Goal: Task Accomplishment & Management: Use online tool/utility

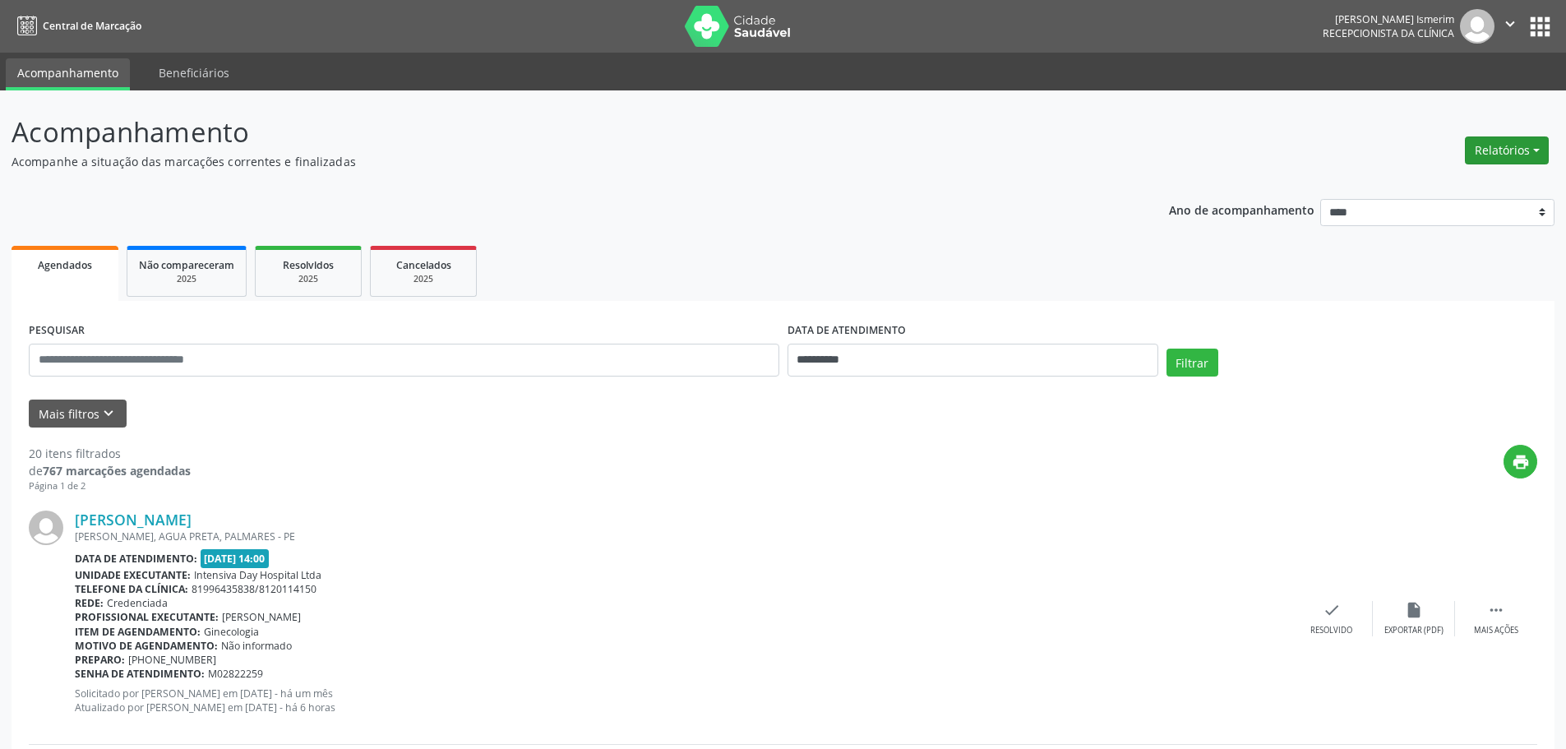
click at [1525, 160] on button "Relatórios" at bounding box center [1507, 150] width 84 height 28
click at [1458, 187] on link "Agendamentos" at bounding box center [1460, 185] width 177 height 23
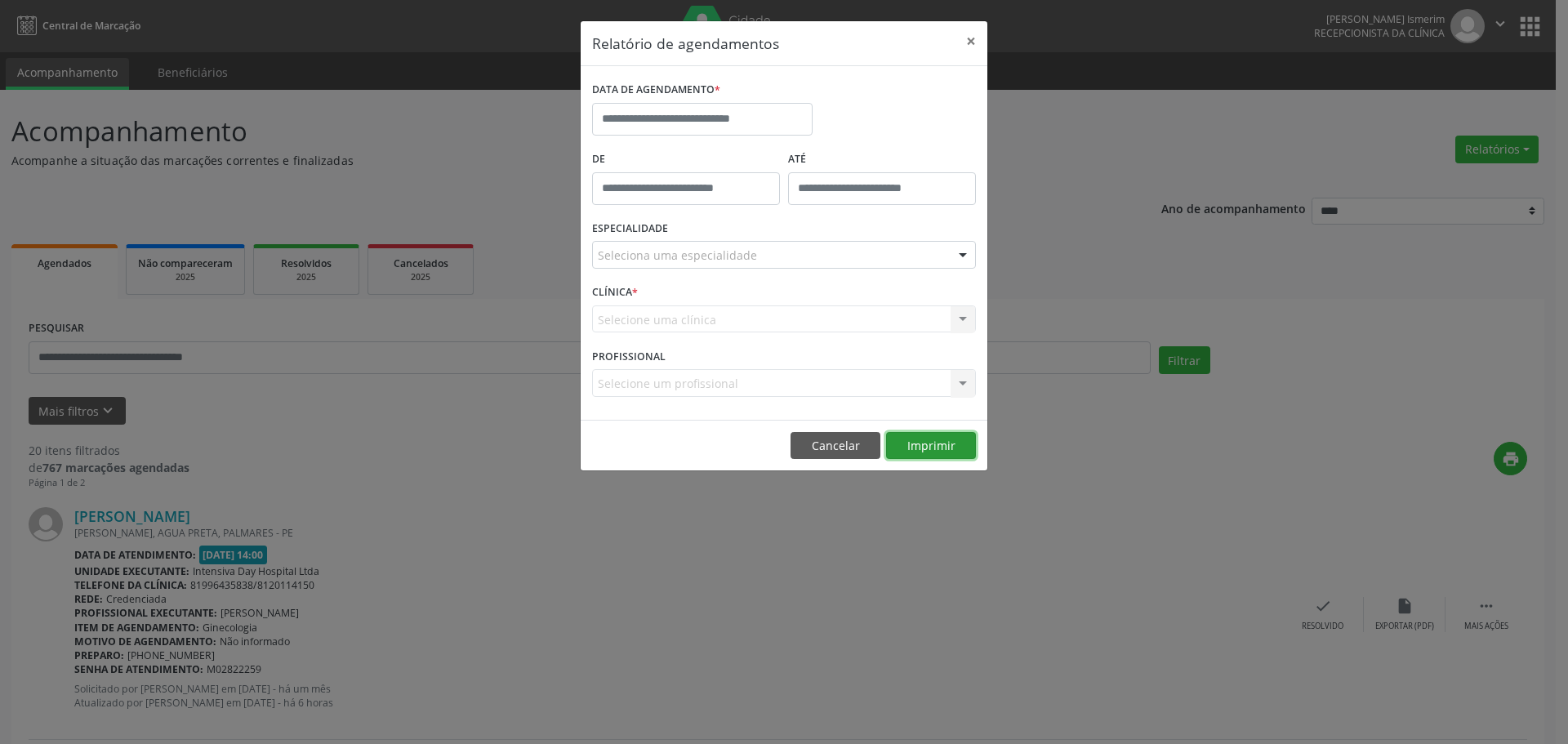
click at [935, 444] on button "Imprimir" at bounding box center [931, 446] width 89 height 28
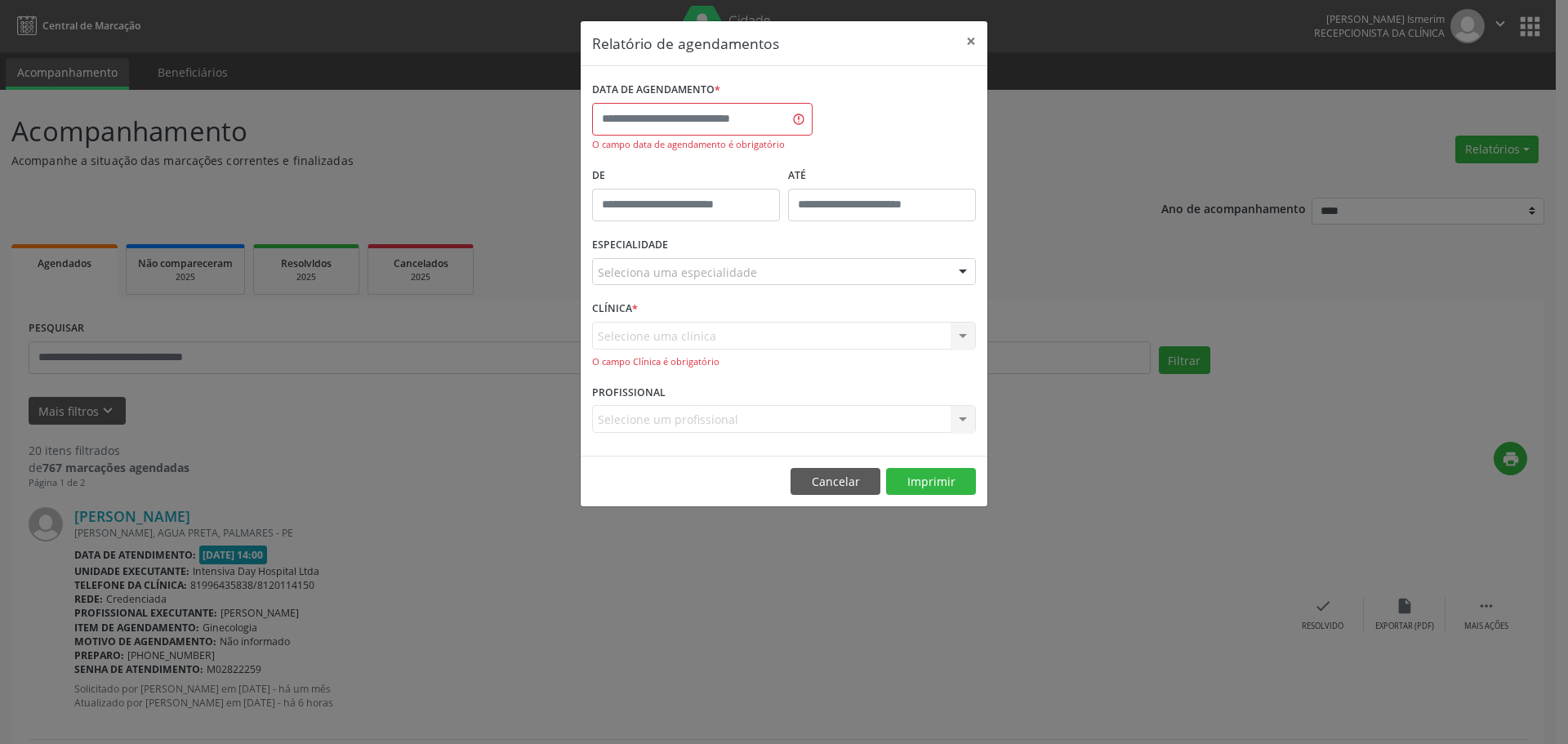
click at [690, 98] on label "DATA DE AGENDAMENTO *" at bounding box center [656, 89] width 128 height 25
click at [689, 122] on input "text" at bounding box center [703, 119] width 221 height 33
click at [717, 342] on span "27" at bounding box center [717, 335] width 32 height 32
type input "**********"
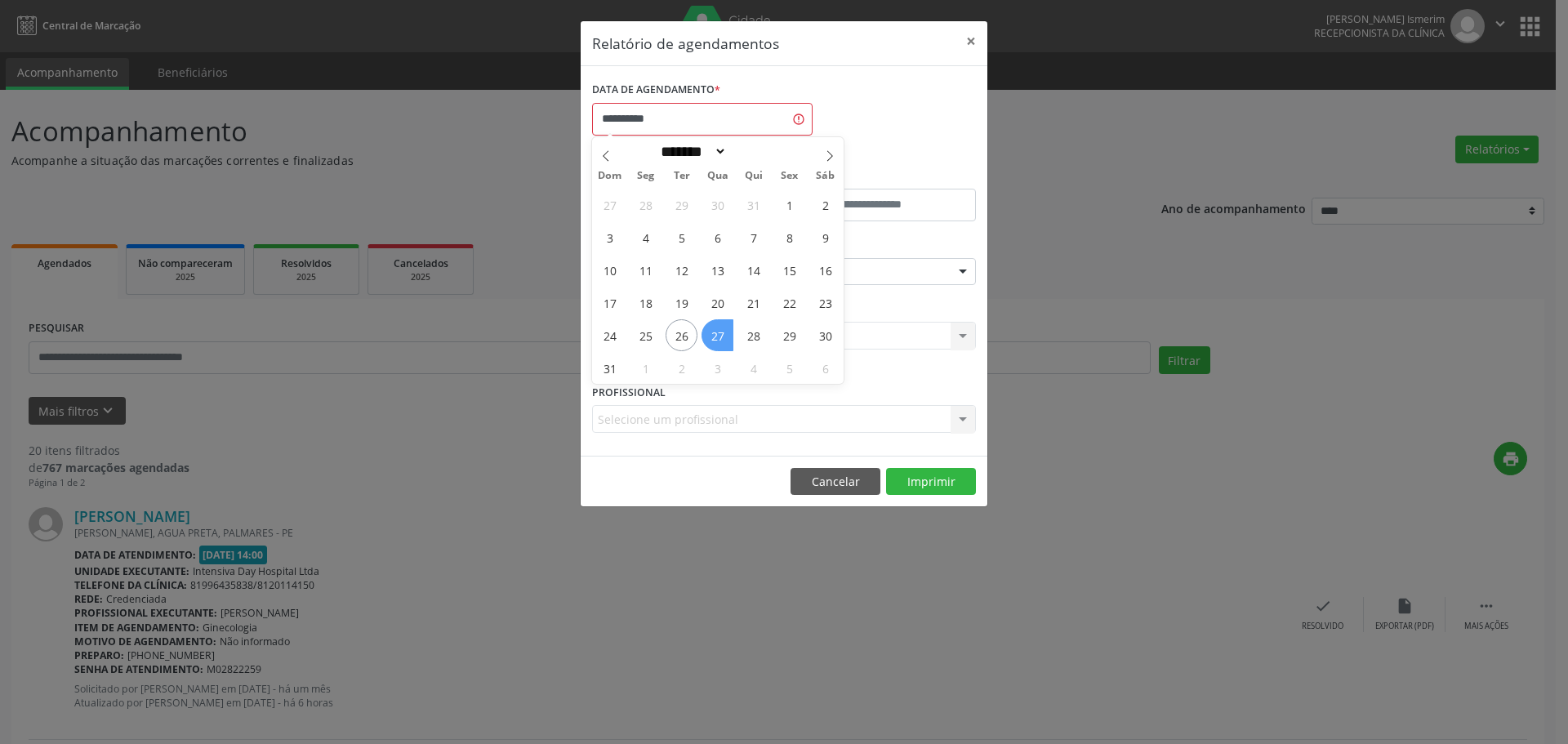
click at [717, 337] on span "27" at bounding box center [717, 335] width 32 height 32
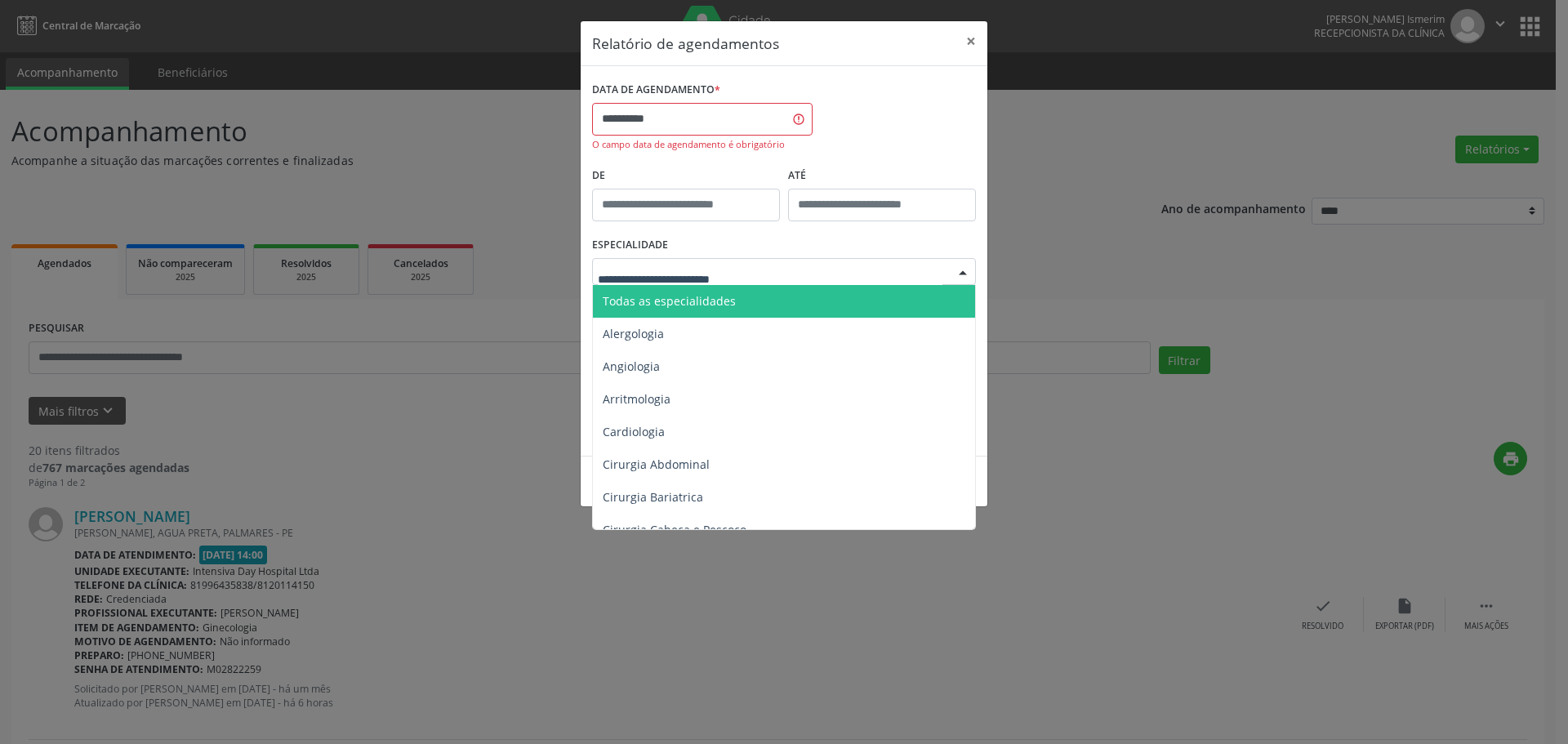
click at [957, 275] on div at bounding box center [963, 273] width 25 height 28
click at [668, 294] on span "Todas as especialidades" at bounding box center [670, 301] width 133 height 16
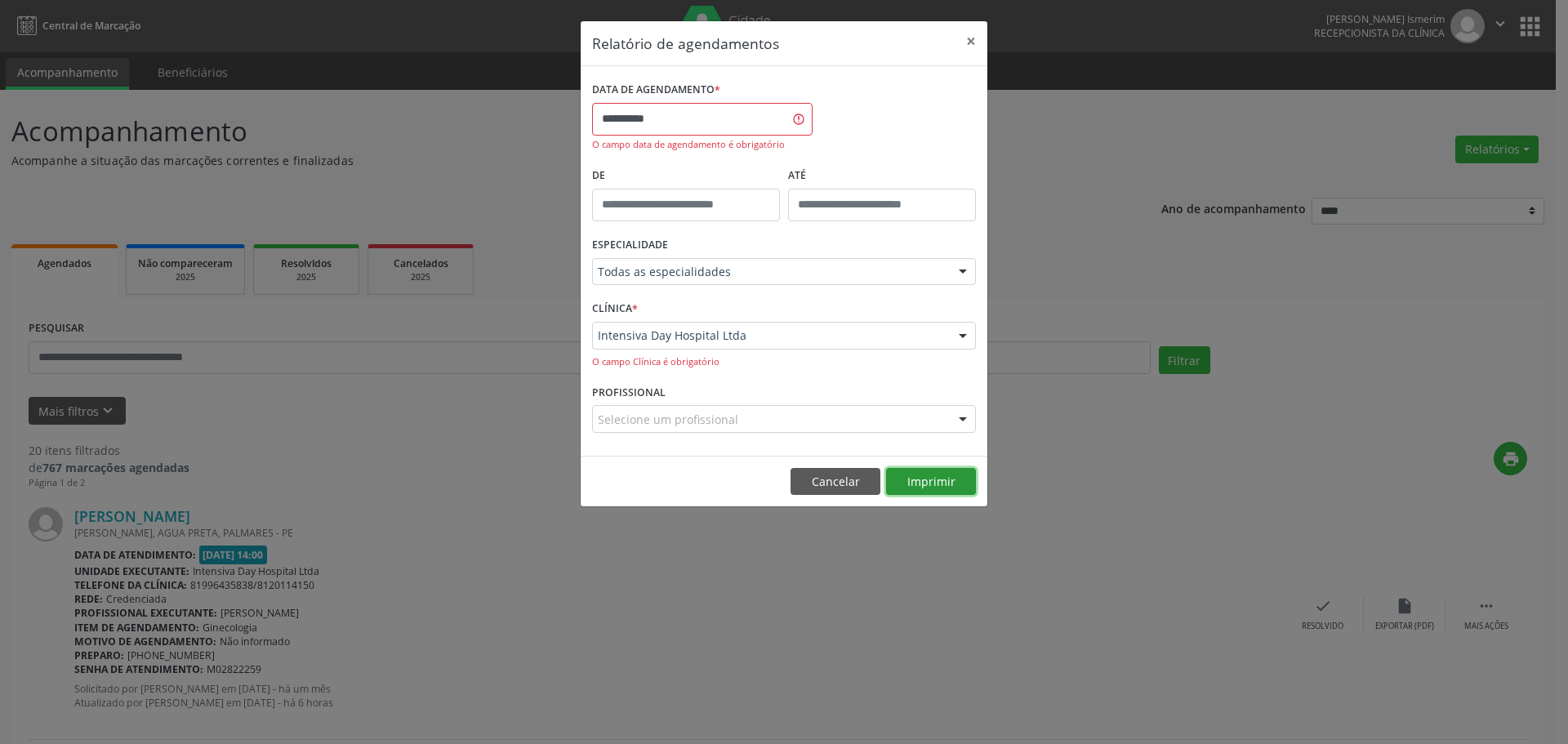
click at [919, 479] on button "Imprimir" at bounding box center [931, 482] width 89 height 28
